Goal: Information Seeking & Learning: Learn about a topic

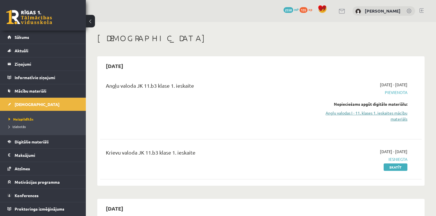
click at [389, 114] on link "Angļu valodas I - 11. klases 1. ieskaites mācību materiāls" at bounding box center [360, 116] width 95 height 12
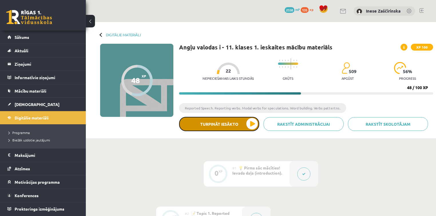
click at [249, 124] on button "Turpināt iesākto" at bounding box center [219, 124] width 80 height 14
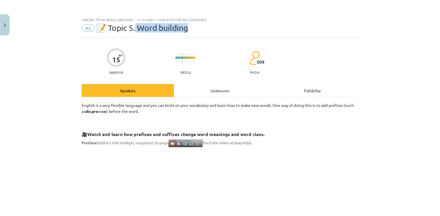
drag, startPoint x: 135, startPoint y: 27, endPoint x: 188, endPoint y: 32, distance: 52.3
click at [188, 32] on span "📝 Topic 5. Word building" at bounding box center [142, 27] width 92 height 9
copy span "Word building"
click at [38, 167] on div "Mācību tēma: Angļu valodas i - 11. klases 1. ieskaites mācību materiāls #6 📝 To…" at bounding box center [220, 108] width 440 height 216
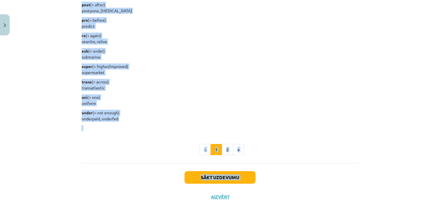
scroll to position [714, 0]
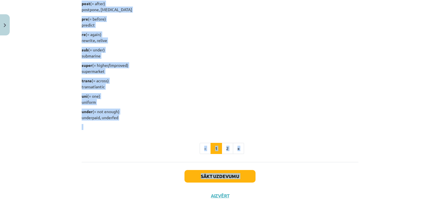
drag, startPoint x: 78, startPoint y: 109, endPoint x: 175, endPoint y: 117, distance: 98.2
copy div "Here’s a list of common prefixes with their meanings and some examples. anti (=…"
click at [226, 150] on button "2" at bounding box center [227, 148] width 11 height 11
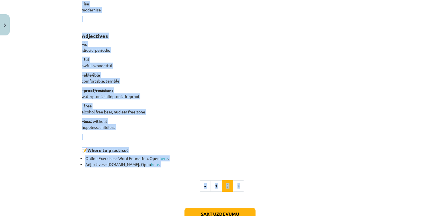
scroll to position [484, 0]
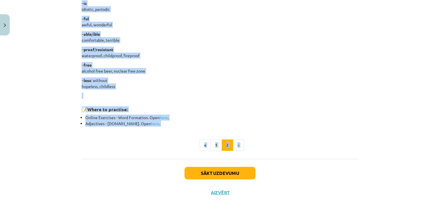
drag, startPoint x: 80, startPoint y: 54, endPoint x: 169, endPoint y: 89, distance: 96.4
copy div "Lore Ipsumdo Sit ame cons adip eli seddo eius tem incid utl etdolor magn al eni…"
click at [216, 145] on button "1" at bounding box center [215, 145] width 11 height 11
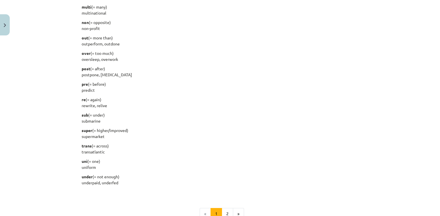
scroll to position [718, 0]
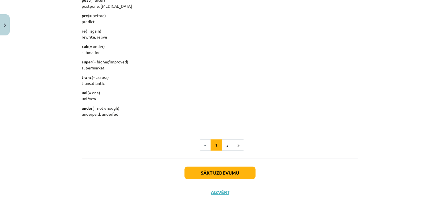
drag, startPoint x: 78, startPoint y: 97, endPoint x: 157, endPoint y: 114, distance: 80.2
copy div "Here’s a list of common prefixes with their meanings and some examples. anti (=…"
click at [224, 147] on button "2" at bounding box center [227, 145] width 11 height 11
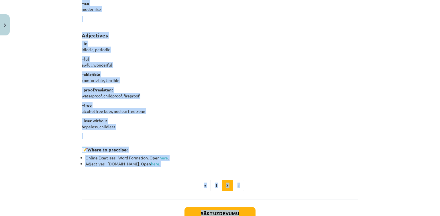
scroll to position [482, 0]
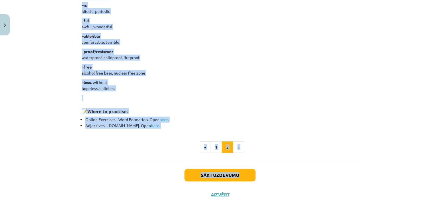
drag, startPoint x: 76, startPoint y: 8, endPoint x: 220, endPoint y: 88, distance: 164.7
copy div "Lore Ipsumdo Sit ame cons adip eli seddo eius tem incid utl etdolor magn al eni…"
click at [220, 177] on button "Sākt uzdevumu" at bounding box center [219, 175] width 71 height 13
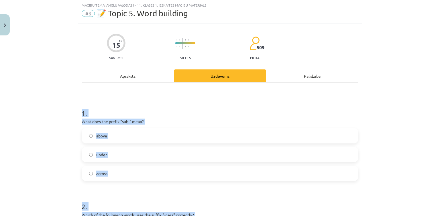
scroll to position [14, 0]
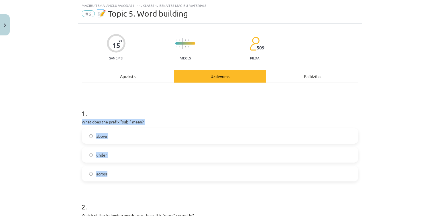
drag, startPoint x: 80, startPoint y: 122, endPoint x: 168, endPoint y: 177, distance: 104.1
click at [168, 177] on div "1 . What does the prefix "sub-" mean? above under across" at bounding box center [220, 141] width 277 height 82
copy div "What does the prefix "sub-" mean? above under across"
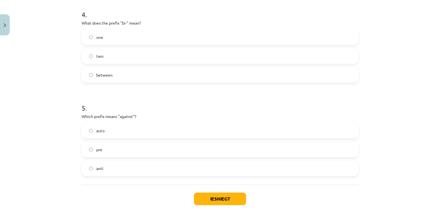
scroll to position [427, 0]
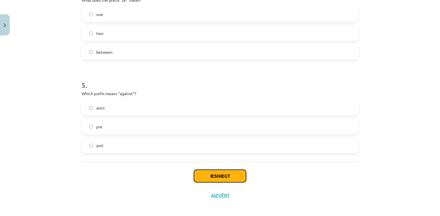
click at [222, 173] on button "Iesniegt" at bounding box center [220, 176] width 52 height 13
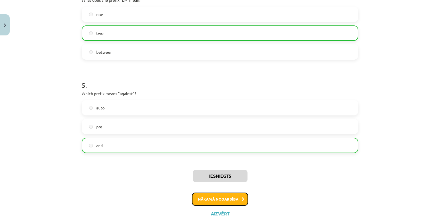
click at [230, 201] on button "Nākamā nodarbība" at bounding box center [220, 199] width 56 height 13
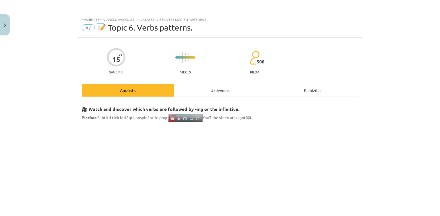
scroll to position [0, 0]
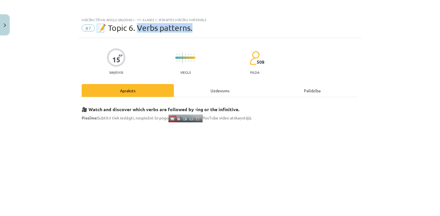
drag, startPoint x: 137, startPoint y: 26, endPoint x: 192, endPoint y: 29, distance: 55.3
click at [192, 29] on div "#7 📝 Topic 6. Verbs patterns." at bounding box center [220, 27] width 277 height 9
copy span "erbs patterns."
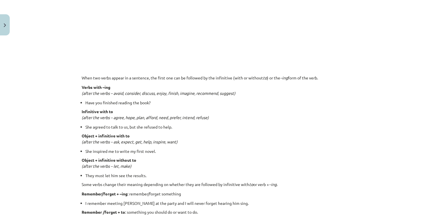
scroll to position [389, 0]
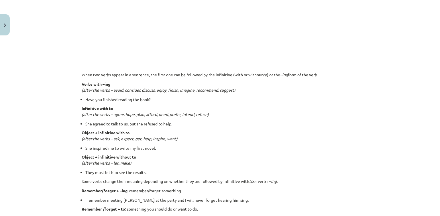
drag, startPoint x: 78, startPoint y: 72, endPoint x: 342, endPoint y: 72, distance: 264.5
click at [342, 72] on div "15 XP Saņemsi Viegls 508 pilda Apraksts Uzdevums Palīdzība 🎥 Watch and discover…" at bounding box center [219, 111] width 283 height 924
copy p "When two verbs appear in a sentence, the first one can be followed by the infin…"
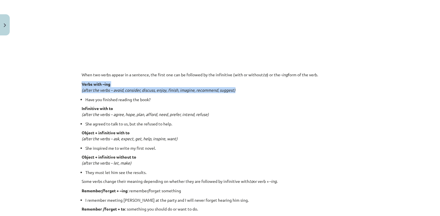
drag, startPoint x: 78, startPoint y: 85, endPoint x: 243, endPoint y: 89, distance: 164.9
click at [243, 89] on div "15 XP Saņemsi Viegls 508 pilda Apraksts Uzdevums Palīdzība 🎥 Watch and discover…" at bounding box center [219, 111] width 283 height 924
copy p "Verbs with –ing (after the verbs – avoid, consider, discuss, enjoy, finish, ima…"
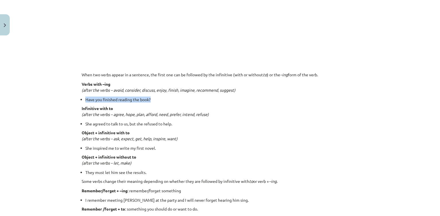
drag, startPoint x: 78, startPoint y: 100, endPoint x: 155, endPoint y: 98, distance: 77.6
click at [155, 98] on div "15 XP Saņemsi Viegls 508 pilda Apraksts Uzdevums Palīdzība 🎥 Watch and discover…" at bounding box center [219, 111] width 283 height 924
copy li "Have you finished reading the book?"
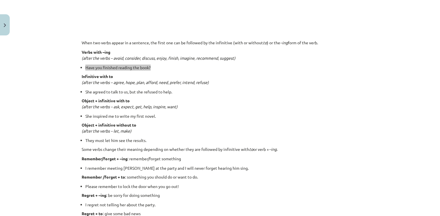
scroll to position [412, 0]
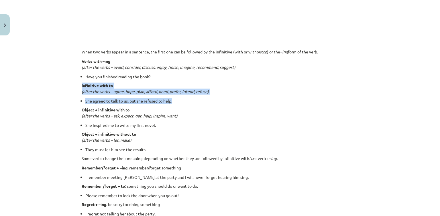
drag, startPoint x: 77, startPoint y: 86, endPoint x: 178, endPoint y: 97, distance: 101.7
click at [178, 97] on div "15 XP Saņemsi Viegls 508 pilda Apraksts Uzdevums Palīdzība 🎥 Watch and discover…" at bounding box center [219, 88] width 283 height 924
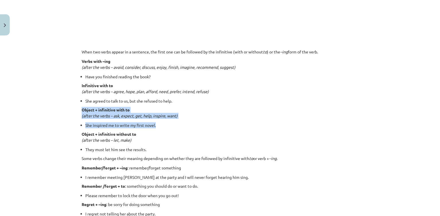
drag, startPoint x: 76, startPoint y: 110, endPoint x: 160, endPoint y: 123, distance: 85.7
click at [160, 123] on div "Mācību tēma: Angļu valodas i - 11. klases 1. ieskaites mācību materiāls #7 📝 To…" at bounding box center [220, 108] width 440 height 216
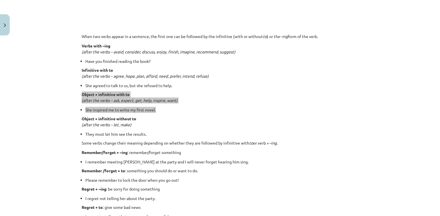
scroll to position [458, 0]
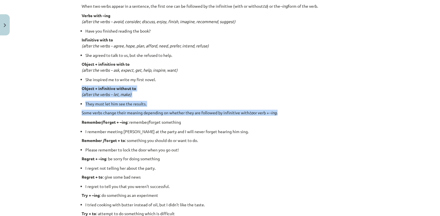
drag, startPoint x: 78, startPoint y: 88, endPoint x: 285, endPoint y: 113, distance: 208.1
click at [285, 113] on div "15 XP Saņemsi Viegls 508 pilda Apraksts Uzdevums Palīdzība 🎥 Watch and discover…" at bounding box center [219, 42] width 283 height 924
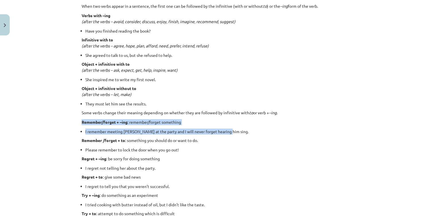
drag, startPoint x: 77, startPoint y: 123, endPoint x: 224, endPoint y: 135, distance: 148.1
click at [224, 135] on div "15 XP Saņemsi Viegls 508 pilda Apraksts Uzdevums Palīdzība 🎥 Watch and discover…" at bounding box center [219, 42] width 283 height 924
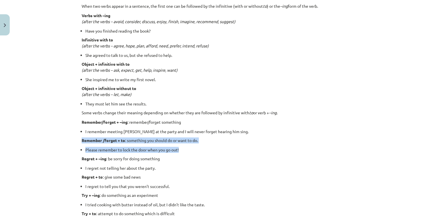
drag, startPoint x: 78, startPoint y: 141, endPoint x: 182, endPoint y: 148, distance: 104.4
click at [182, 148] on div "15 XP Saņemsi Viegls 508 pilda Apraksts Uzdevums Palīdzība 🎥 Watch and discover…" at bounding box center [219, 42] width 283 height 924
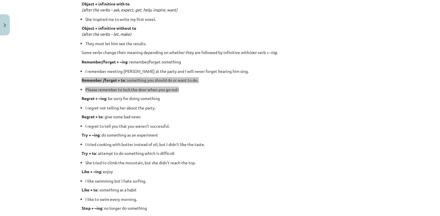
scroll to position [527, 0]
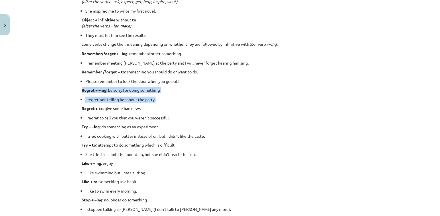
drag, startPoint x: 77, startPoint y: 90, endPoint x: 161, endPoint y: 102, distance: 84.7
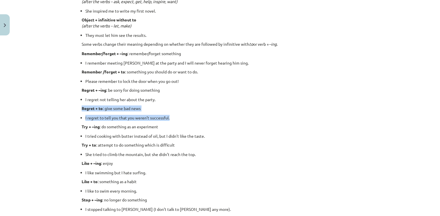
drag, startPoint x: 78, startPoint y: 108, endPoint x: 178, endPoint y: 118, distance: 100.7
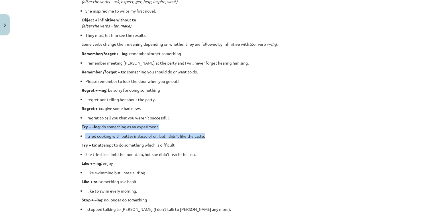
drag, startPoint x: 79, startPoint y: 127, endPoint x: 209, endPoint y: 135, distance: 130.2
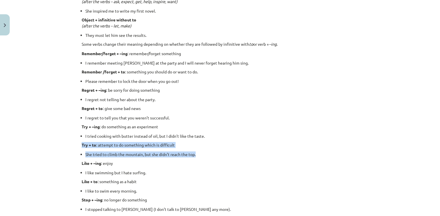
drag, startPoint x: 79, startPoint y: 146, endPoint x: 207, endPoint y: 153, distance: 128.4
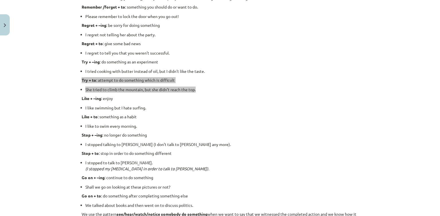
scroll to position [595, 0]
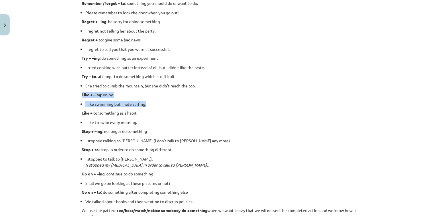
drag, startPoint x: 78, startPoint y: 95, endPoint x: 153, endPoint y: 102, distance: 75.0
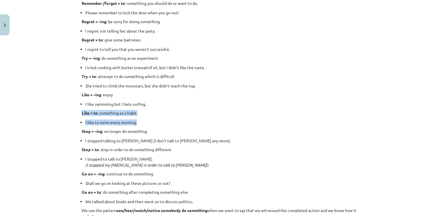
drag, startPoint x: 79, startPoint y: 114, endPoint x: 143, endPoint y: 119, distance: 64.6
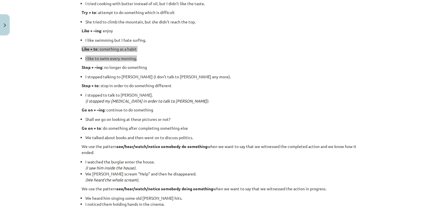
scroll to position [664, 0]
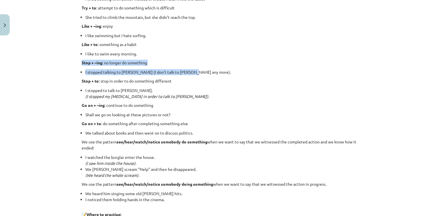
drag, startPoint x: 78, startPoint y: 62, endPoint x: 194, endPoint y: 70, distance: 116.2
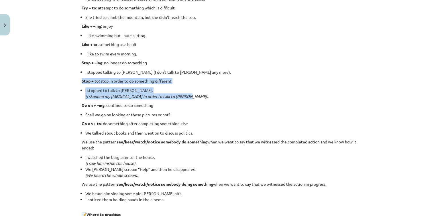
drag, startPoint x: 78, startPoint y: 82, endPoint x: 190, endPoint y: 98, distance: 113.2
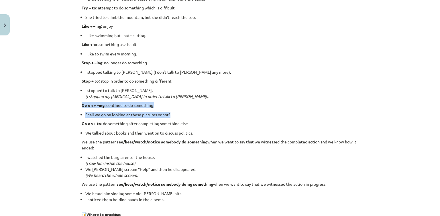
drag, startPoint x: 78, startPoint y: 103, endPoint x: 190, endPoint y: 113, distance: 112.1
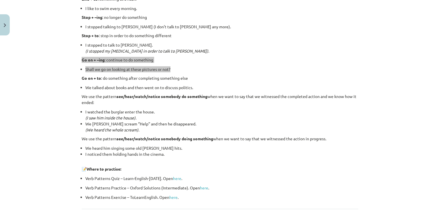
scroll to position [710, 0]
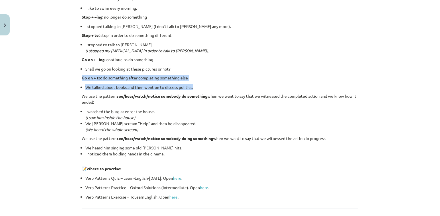
drag, startPoint x: 79, startPoint y: 79, endPoint x: 199, endPoint y: 87, distance: 119.6
drag, startPoint x: 78, startPoint y: 97, endPoint x: 171, endPoint y: 105, distance: 93.1
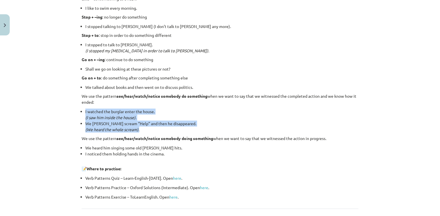
drag, startPoint x: 76, startPoint y: 113, endPoint x: 171, endPoint y: 129, distance: 96.2
click at [171, 129] on div "Mācību tēma: Angļu valodas i - 11. klases 1. ieskaites mācību materiāls #7 📝 To…" at bounding box center [220, 108] width 440 height 216
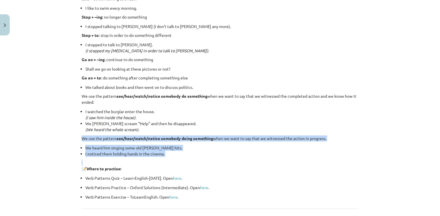
drag, startPoint x: 77, startPoint y: 140, endPoint x: 181, endPoint y: 159, distance: 105.4
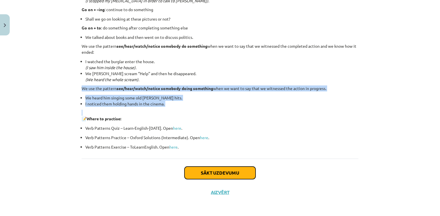
click at [216, 175] on button "Sākt uzdevumu" at bounding box center [219, 173] width 71 height 13
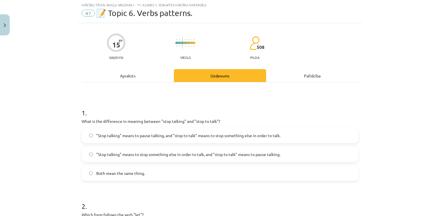
scroll to position [14, 0]
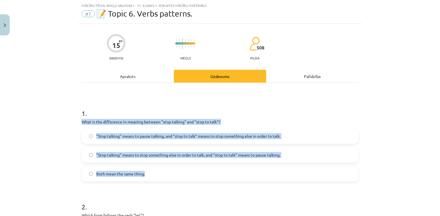
drag, startPoint x: 76, startPoint y: 121, endPoint x: 300, endPoint y: 180, distance: 231.6
click at [70, 135] on div "Mācību tēma: Angļu valodas i - 11. klases 1. ieskaites mācību materiāls #7 📝 To…" at bounding box center [220, 108] width 440 height 216
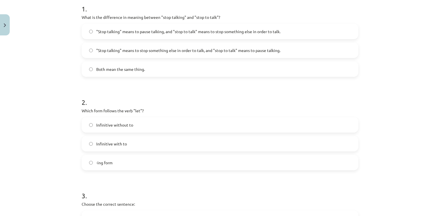
scroll to position [129, 0]
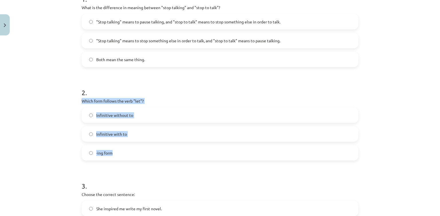
drag, startPoint x: 77, startPoint y: 100, endPoint x: 152, endPoint y: 155, distance: 92.6
click at [152, 155] on div "15 XP Saņemsi Viegls 508 pilda Apraksts Uzdevums Palīdzība 1 . What is the diff…" at bounding box center [219, 201] width 283 height 585
click at [149, 165] on form "1 . What is the difference in meaning between "stop talking" and "stop to talk"…" at bounding box center [220, 213] width 277 height 457
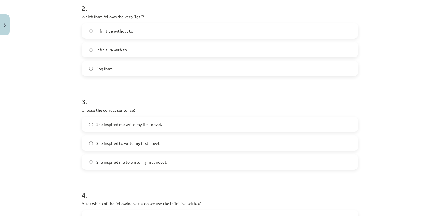
scroll to position [220, 0]
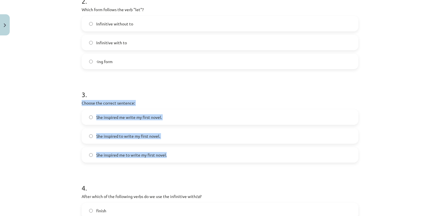
drag, startPoint x: 78, startPoint y: 103, endPoint x: 185, endPoint y: 157, distance: 120.5
click at [185, 157] on div "15 XP Saņemsi Viegls 508 pilda Apraksts Uzdevums Palīdzība 1 . What is the diff…" at bounding box center [219, 110] width 283 height 585
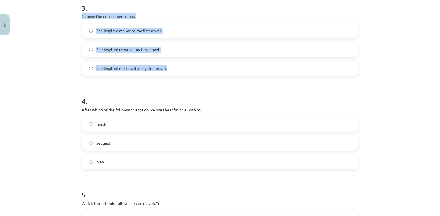
scroll to position [312, 0]
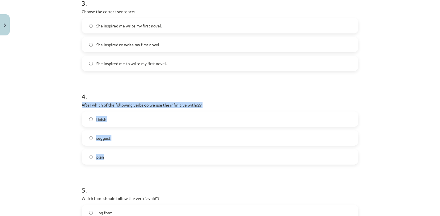
drag, startPoint x: 78, startPoint y: 106, endPoint x: 187, endPoint y: 161, distance: 121.6
click at [187, 161] on div "15 XP Saņemsi Viegls 508 pilda Apraksts Uzdevums Palīdzība 1 . What is the diff…" at bounding box center [219, 18] width 283 height 585
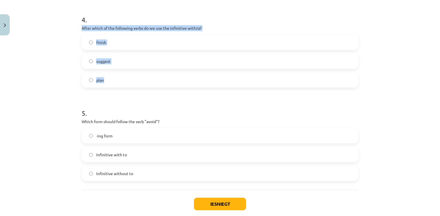
scroll to position [404, 0]
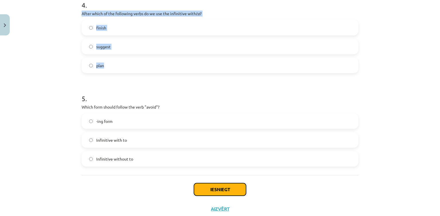
click at [215, 183] on button "Iesniegt" at bounding box center [220, 189] width 52 height 13
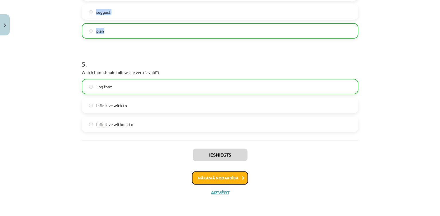
click at [205, 182] on button "Nākamā nodarbība" at bounding box center [220, 178] width 56 height 13
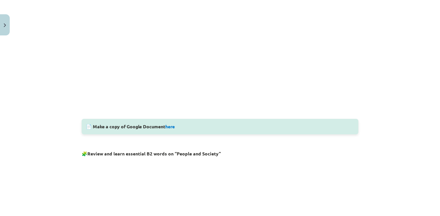
scroll to position [198, 0]
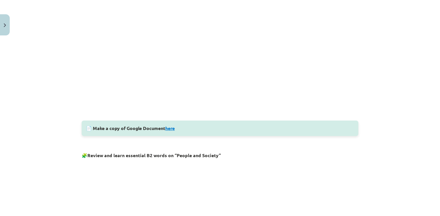
click at [170, 128] on link "here" at bounding box center [169, 128] width 9 height 6
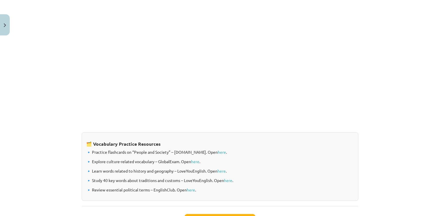
scroll to position [459, 0]
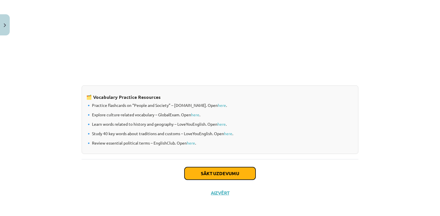
click at [213, 174] on button "Sākt uzdevumu" at bounding box center [219, 173] width 71 height 13
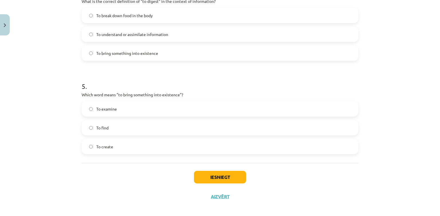
scroll to position [439, 0]
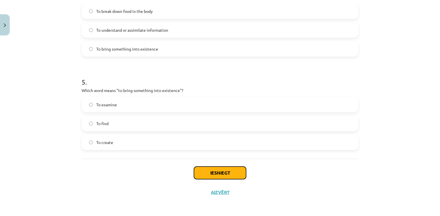
click at [222, 175] on button "Iesniegt" at bounding box center [220, 173] width 52 height 13
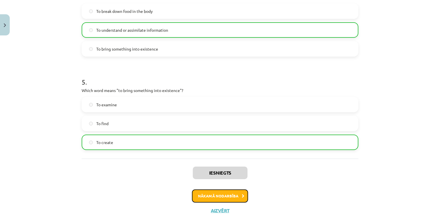
click at [220, 197] on button "Nākamā nodarbība" at bounding box center [220, 196] width 56 height 13
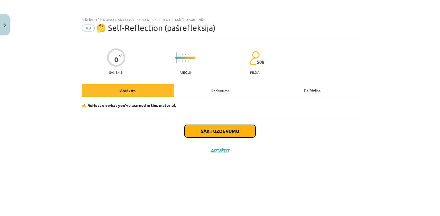
click at [207, 133] on button "Sākt uzdevumu" at bounding box center [219, 131] width 71 height 13
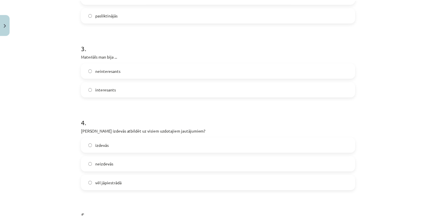
scroll to position [321, 0]
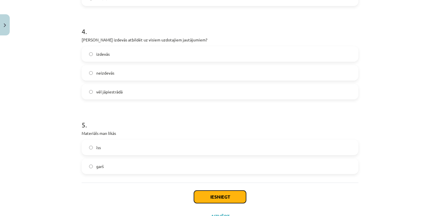
click at [201, 199] on button "Iesniegt" at bounding box center [220, 197] width 52 height 13
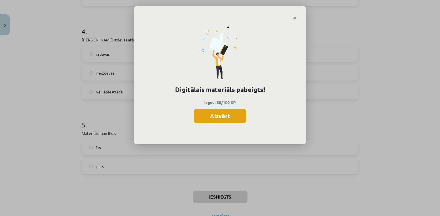
click at [212, 122] on button "Aizvērt" at bounding box center [220, 116] width 53 height 14
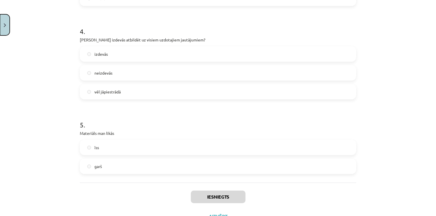
click at [7, 25] on button "Close" at bounding box center [5, 24] width 10 height 21
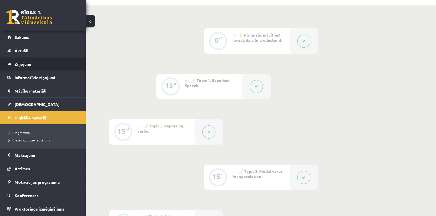
scroll to position [68, 0]
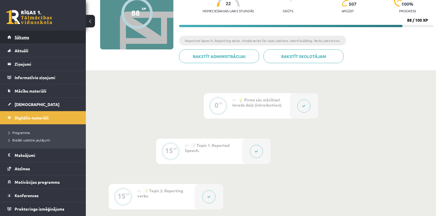
click at [24, 39] on span "Sākums" at bounding box center [22, 37] width 15 height 5
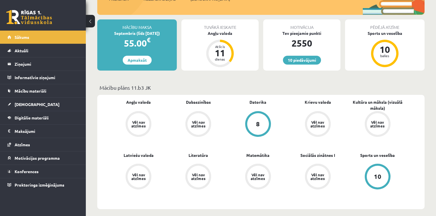
scroll to position [92, 0]
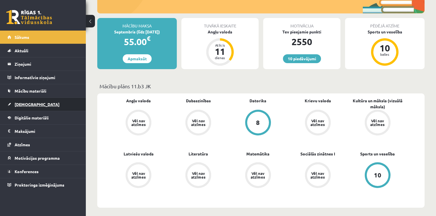
click at [24, 104] on span "[DEMOGRAPHIC_DATA]" at bounding box center [37, 104] width 45 height 5
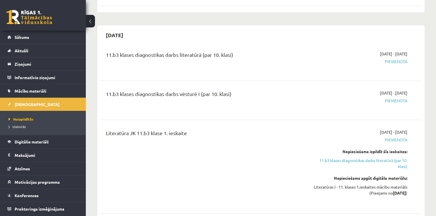
scroll to position [206, 0]
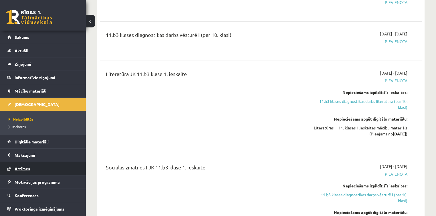
click at [26, 167] on span "Atzīmes" at bounding box center [22, 168] width 15 height 5
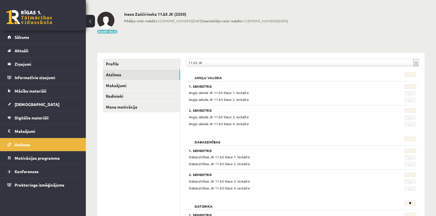
scroll to position [7, 0]
